Goal: Information Seeking & Learning: Learn about a topic

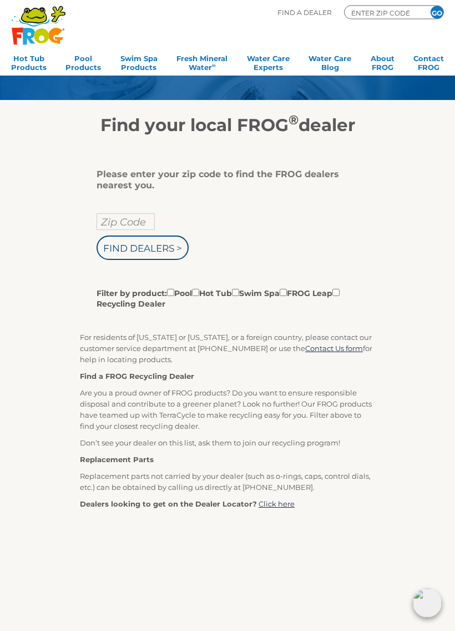
scroll to position [45, 0]
click at [174, 294] on input "Filter by product: Pool Hot Tub Swim Spa FROG Leap Recycling Dealer" at bounding box center [170, 292] width 7 height 7
checkbox input "true"
click at [74, 56] on link "Pool Products" at bounding box center [84, 62] width 36 height 22
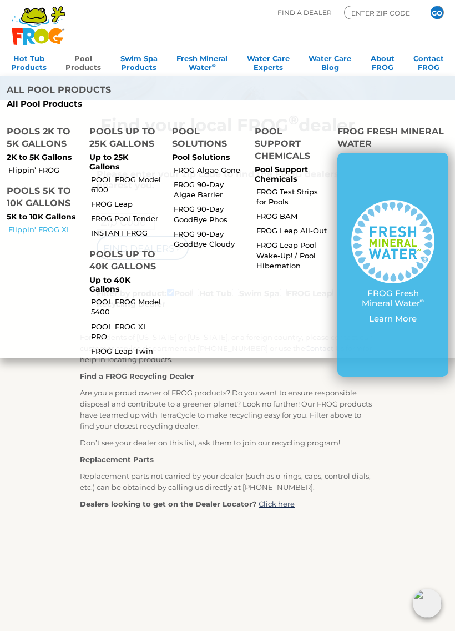
click at [42, 224] on link "Flippin' FROG XL" at bounding box center [44, 229] width 72 height 10
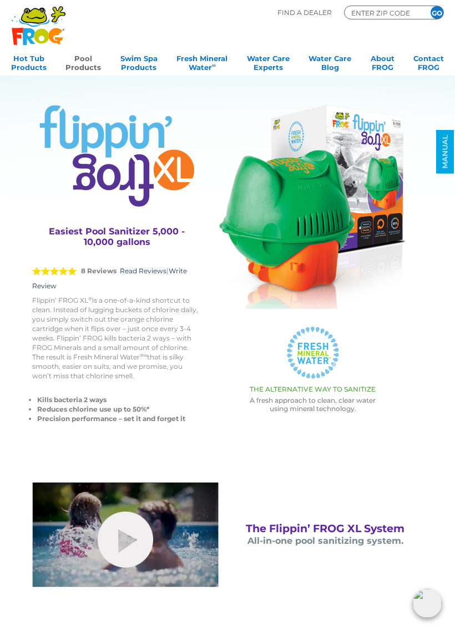
click at [84, 63] on link "Pool Products" at bounding box center [84, 62] width 36 height 22
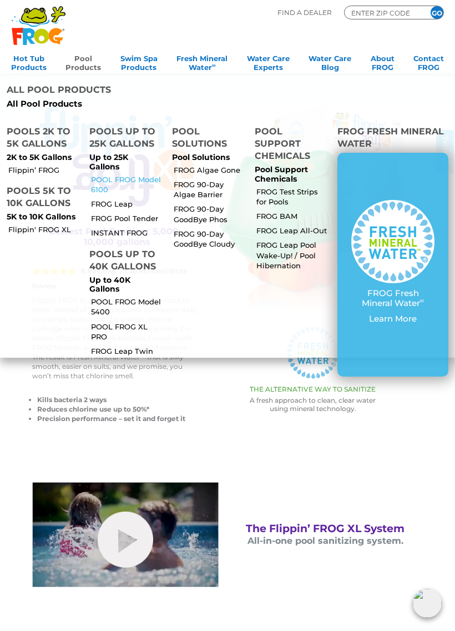
click at [106, 174] on link "POOL FROG Model 6100" at bounding box center [127, 184] width 72 height 20
